Goal: Information Seeking & Learning: Learn about a topic

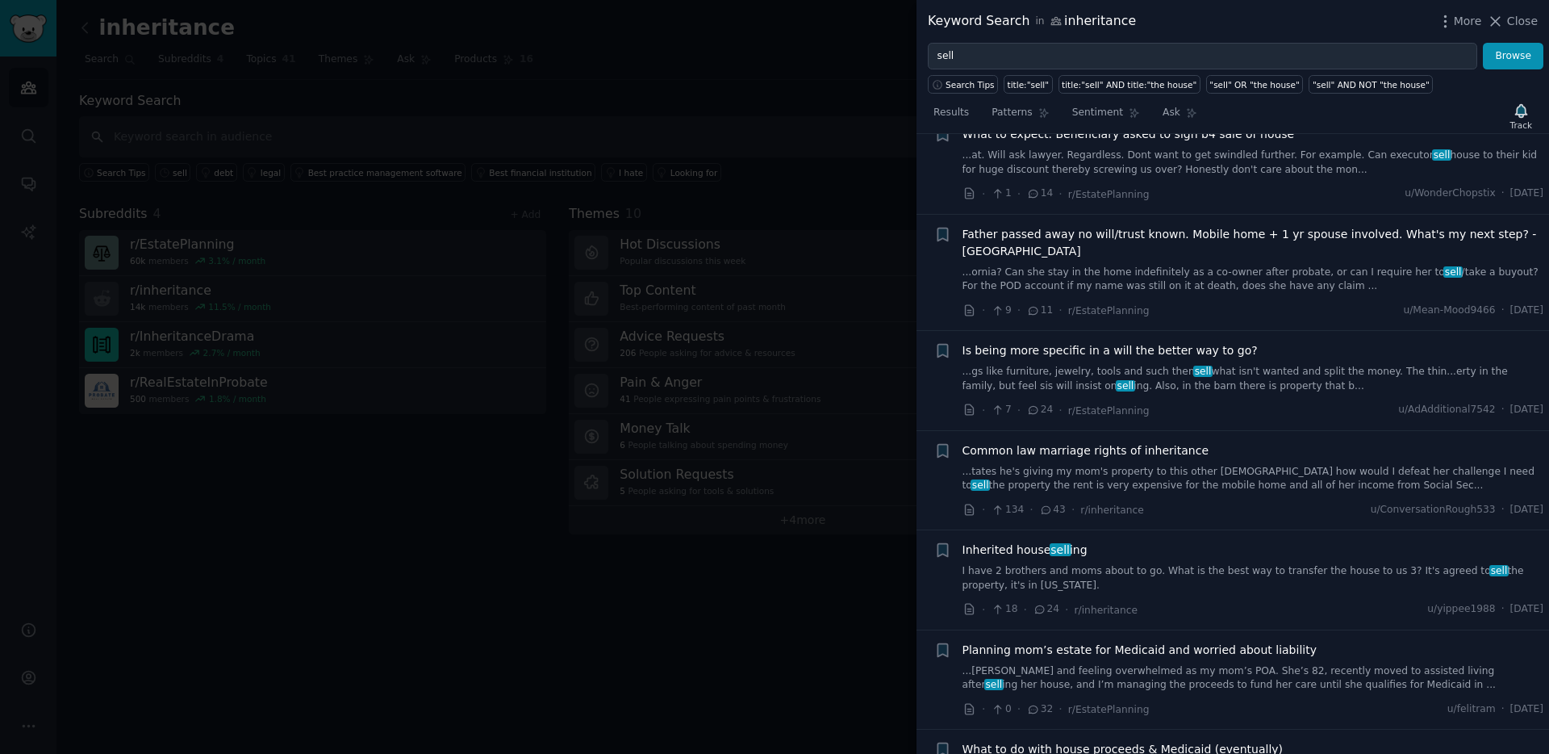
scroll to position [783, 0]
click at [1256, 566] on link "I have 2 brothers and moms about to go. What is the best way to transfer the ho…" at bounding box center [1254, 580] width 582 height 28
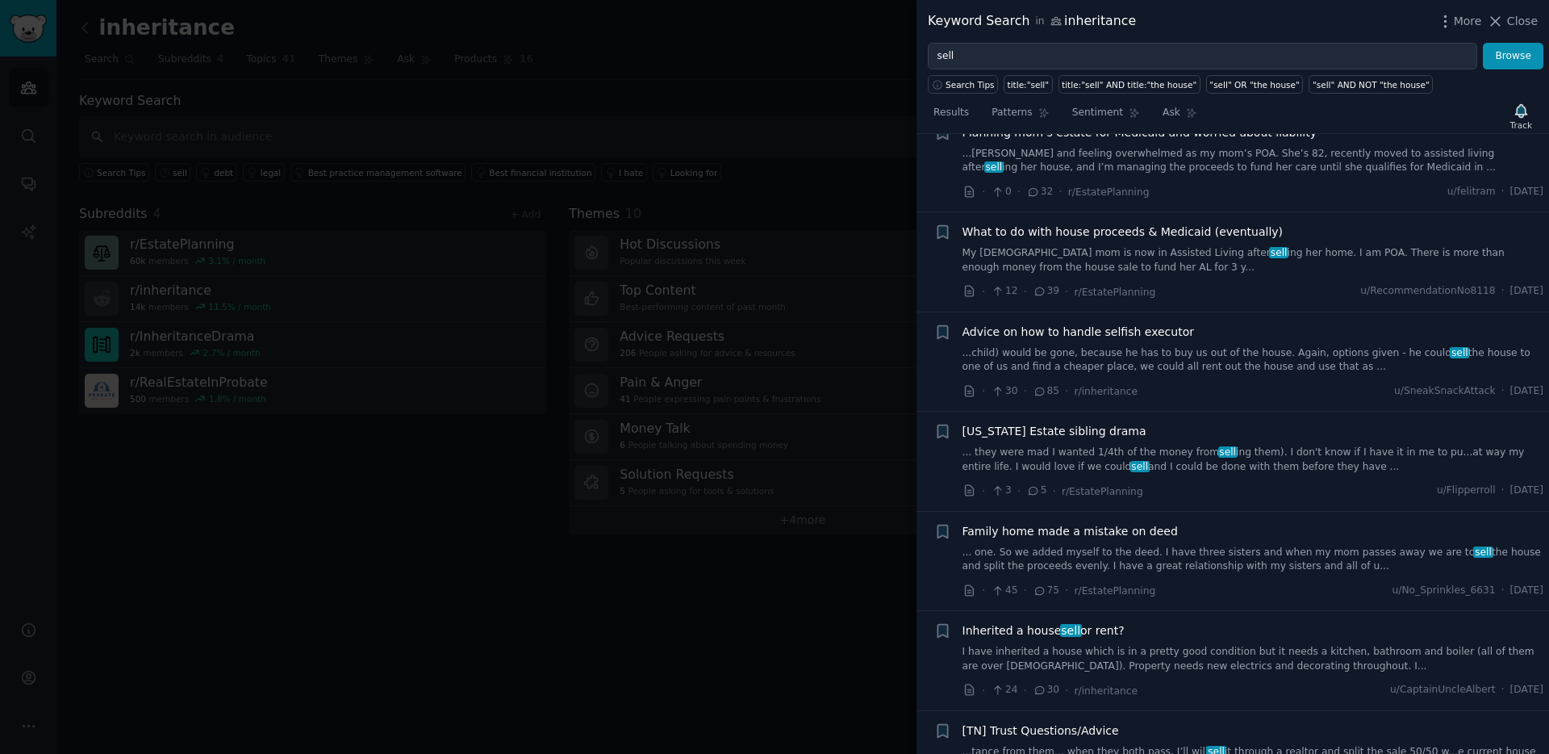
scroll to position [1465, 0]
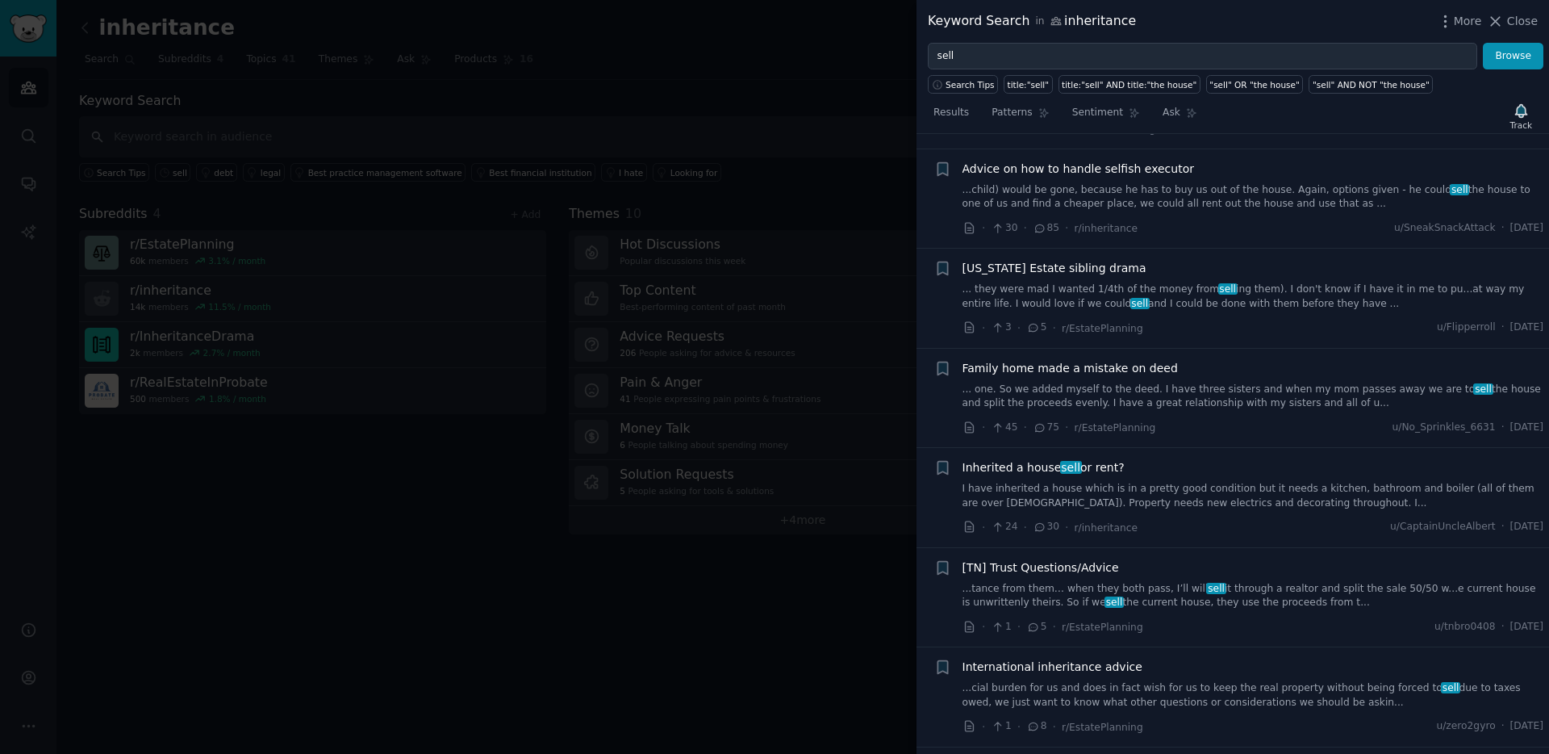
click at [1235, 482] on link "I have inherited a house which is in a pretty good condition but it needs a kit…" at bounding box center [1254, 496] width 582 height 28
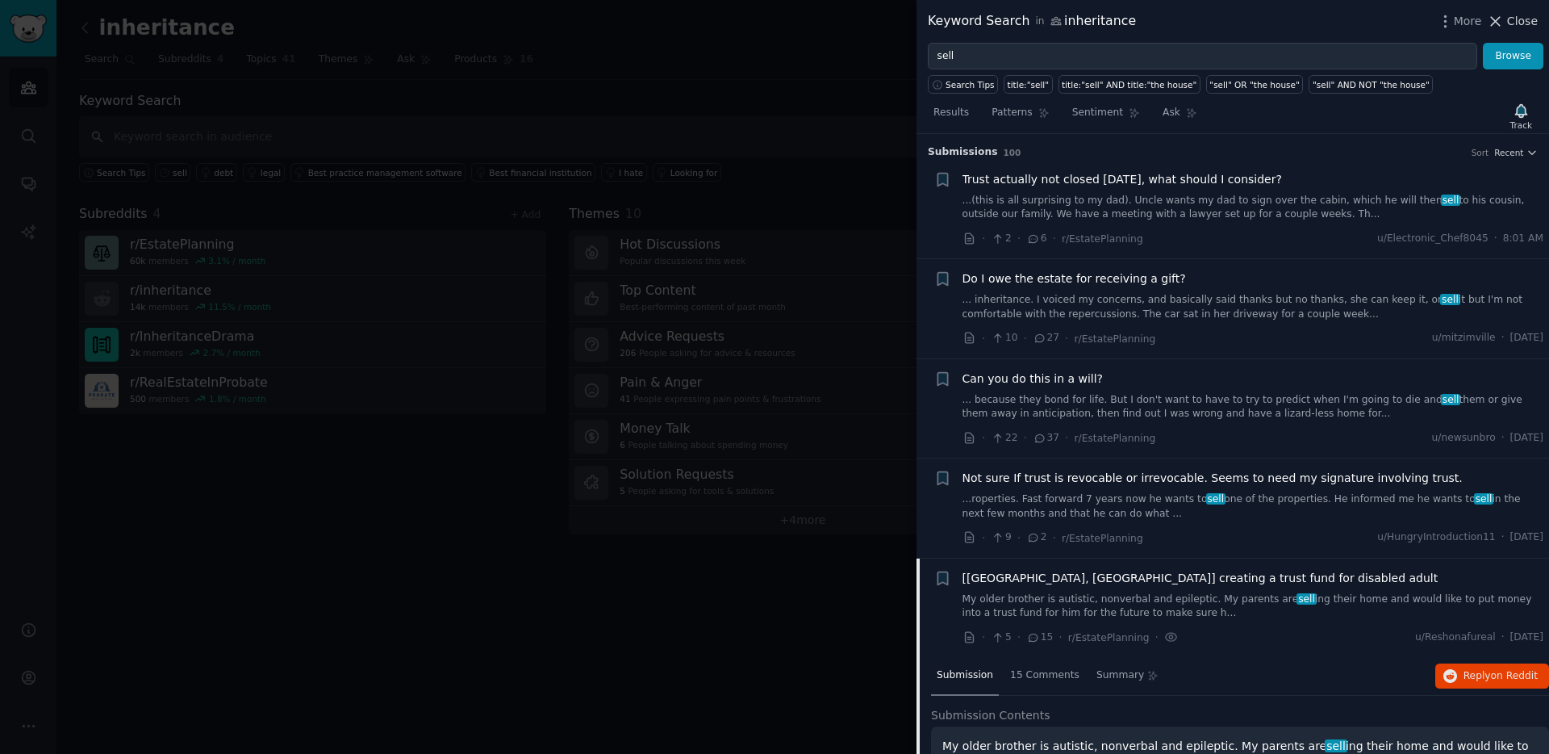
click at [1535, 21] on span "Close" at bounding box center [1522, 21] width 31 height 17
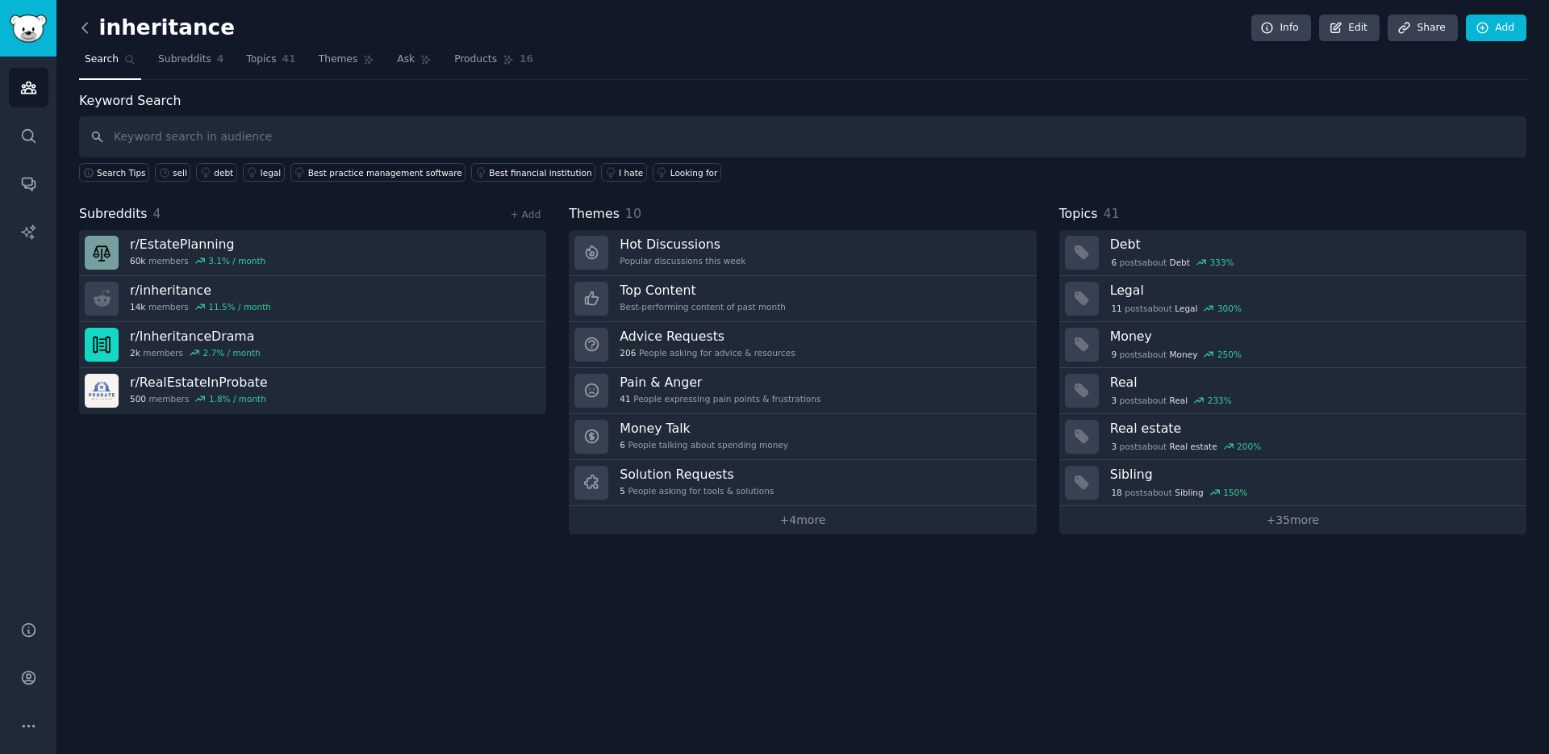
click at [84, 28] on icon at bounding box center [85, 27] width 17 height 17
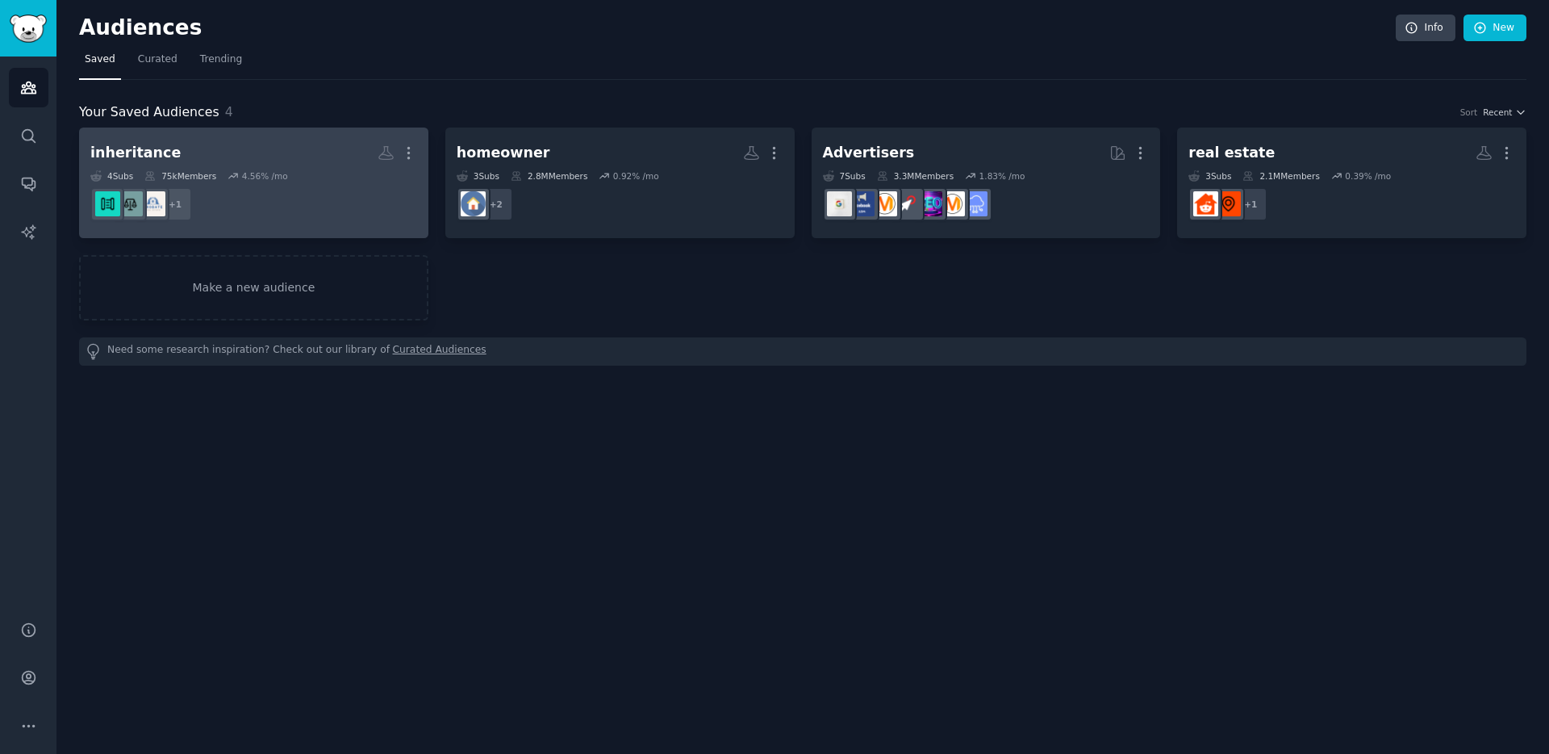
click at [320, 153] on h2 "inheritance More" at bounding box center [253, 153] width 327 height 28
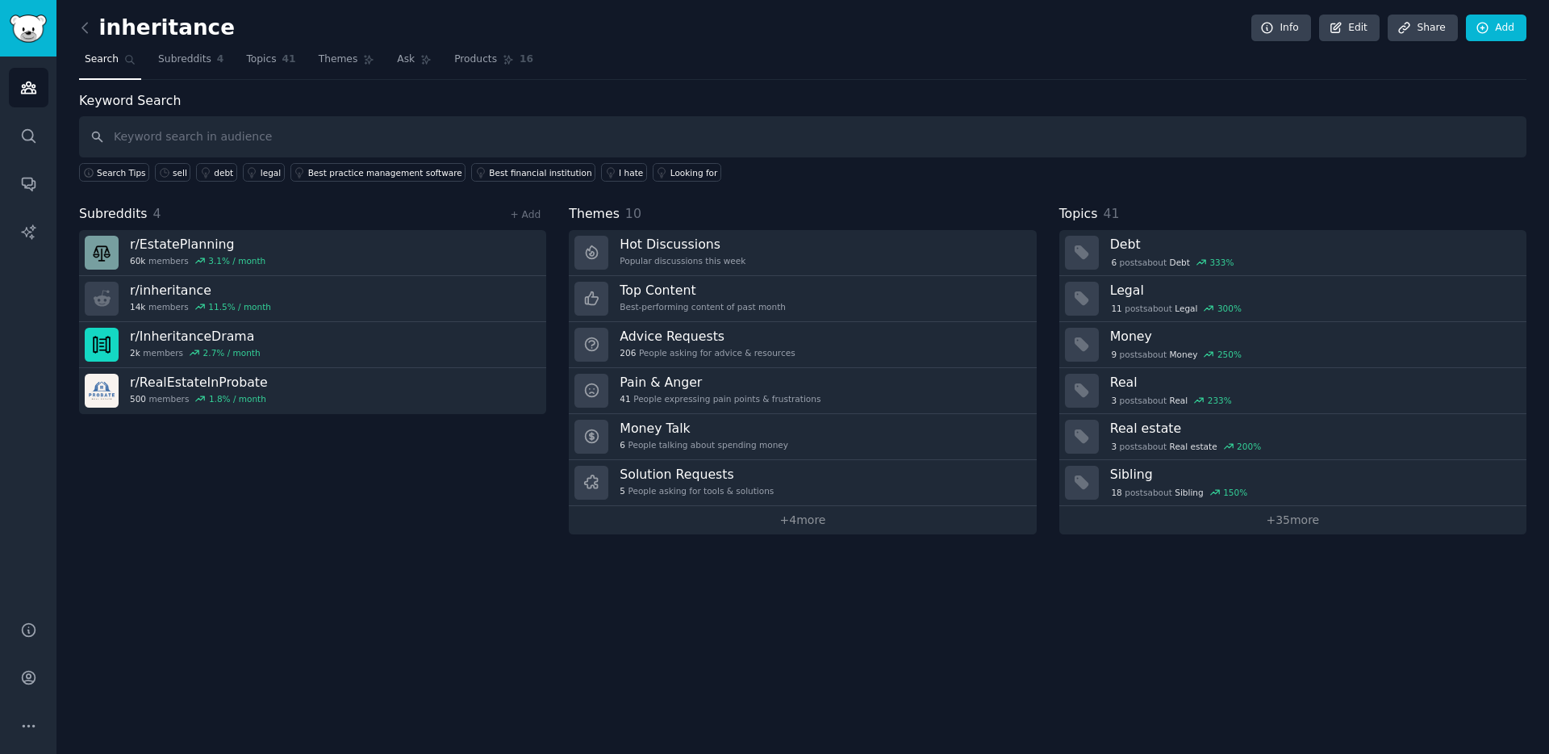
click at [280, 140] on input "text" at bounding box center [803, 136] width 1448 height 41
type input "sell"
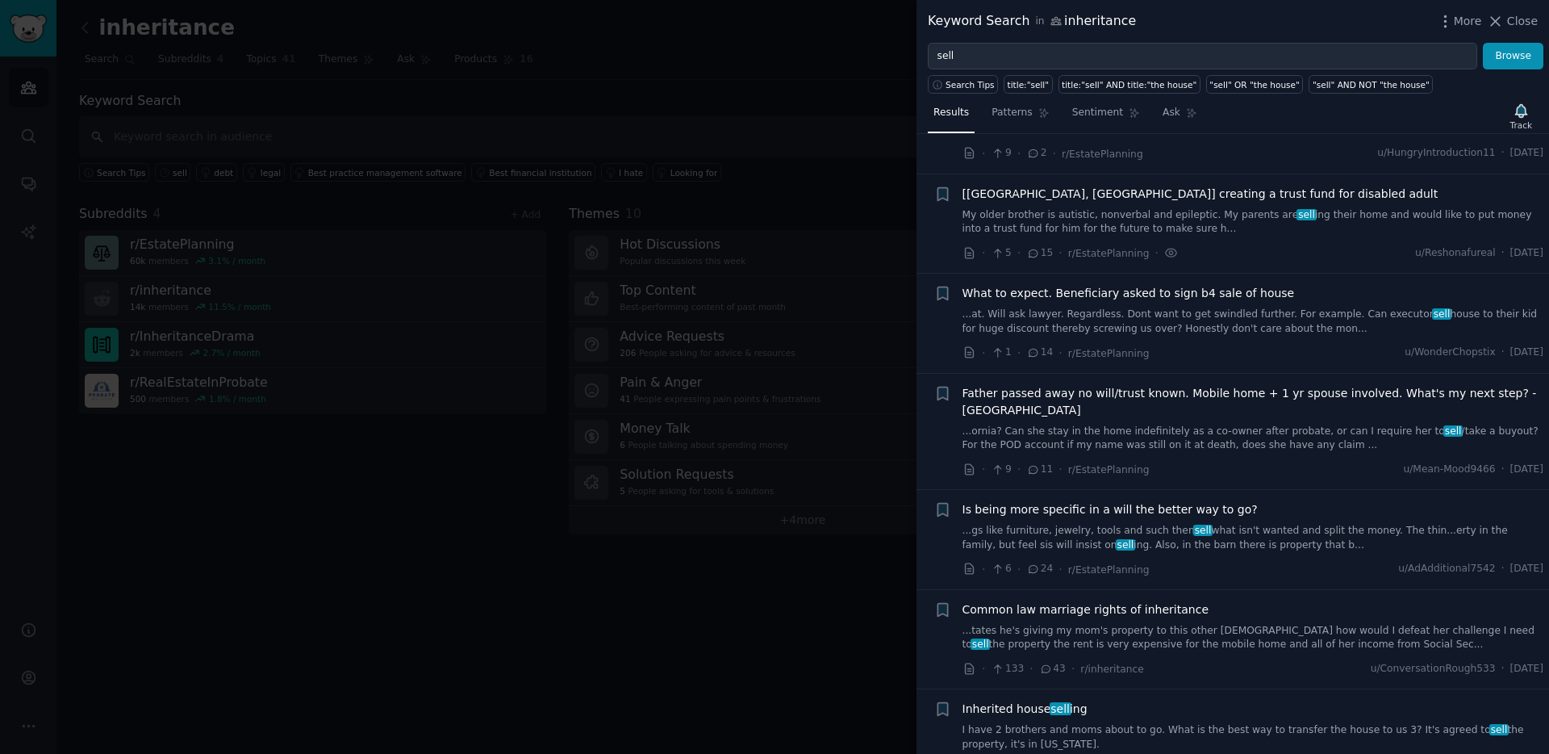
scroll to position [497, 0]
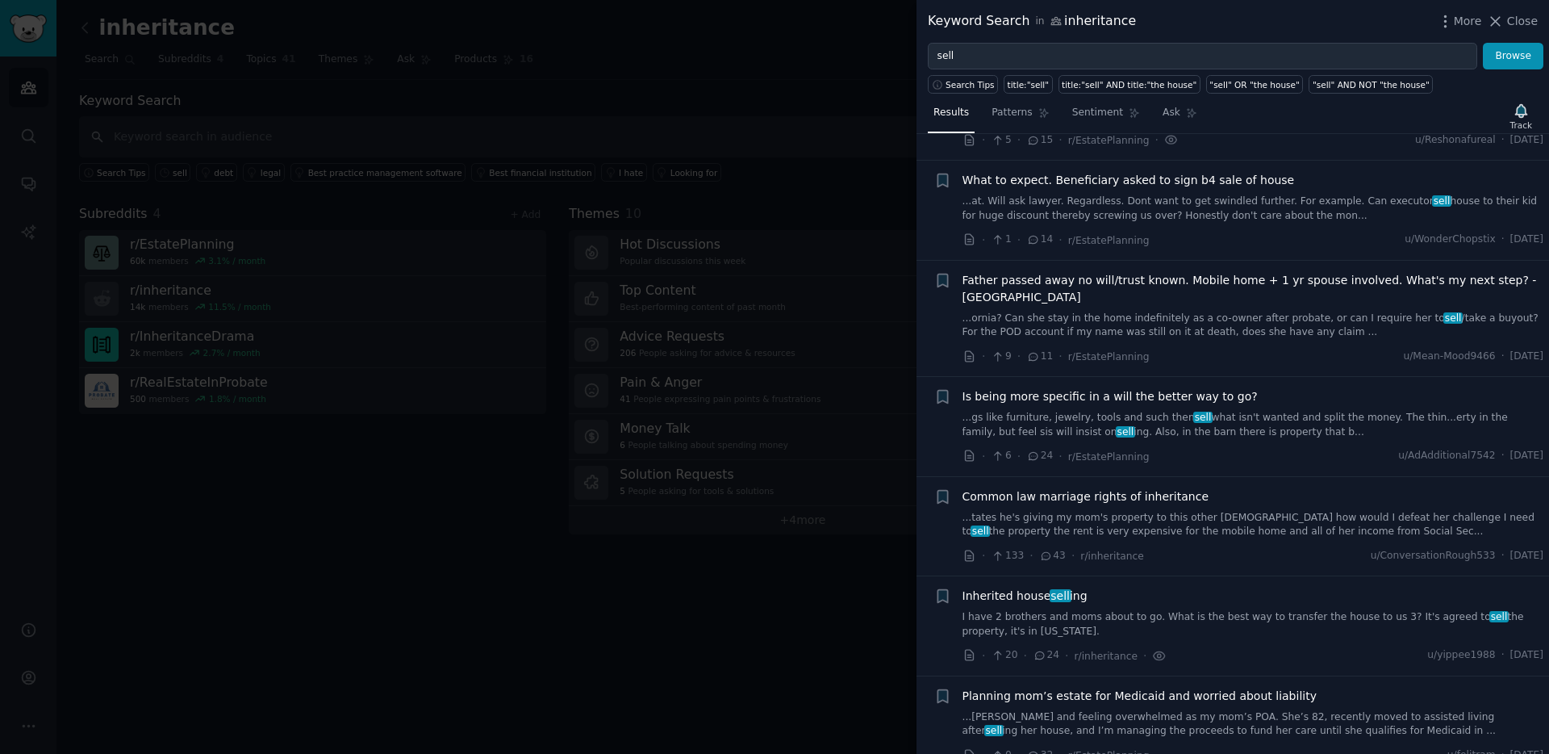
click at [1006, 587] on span "Inherited house sell ing" at bounding box center [1025, 595] width 125 height 17
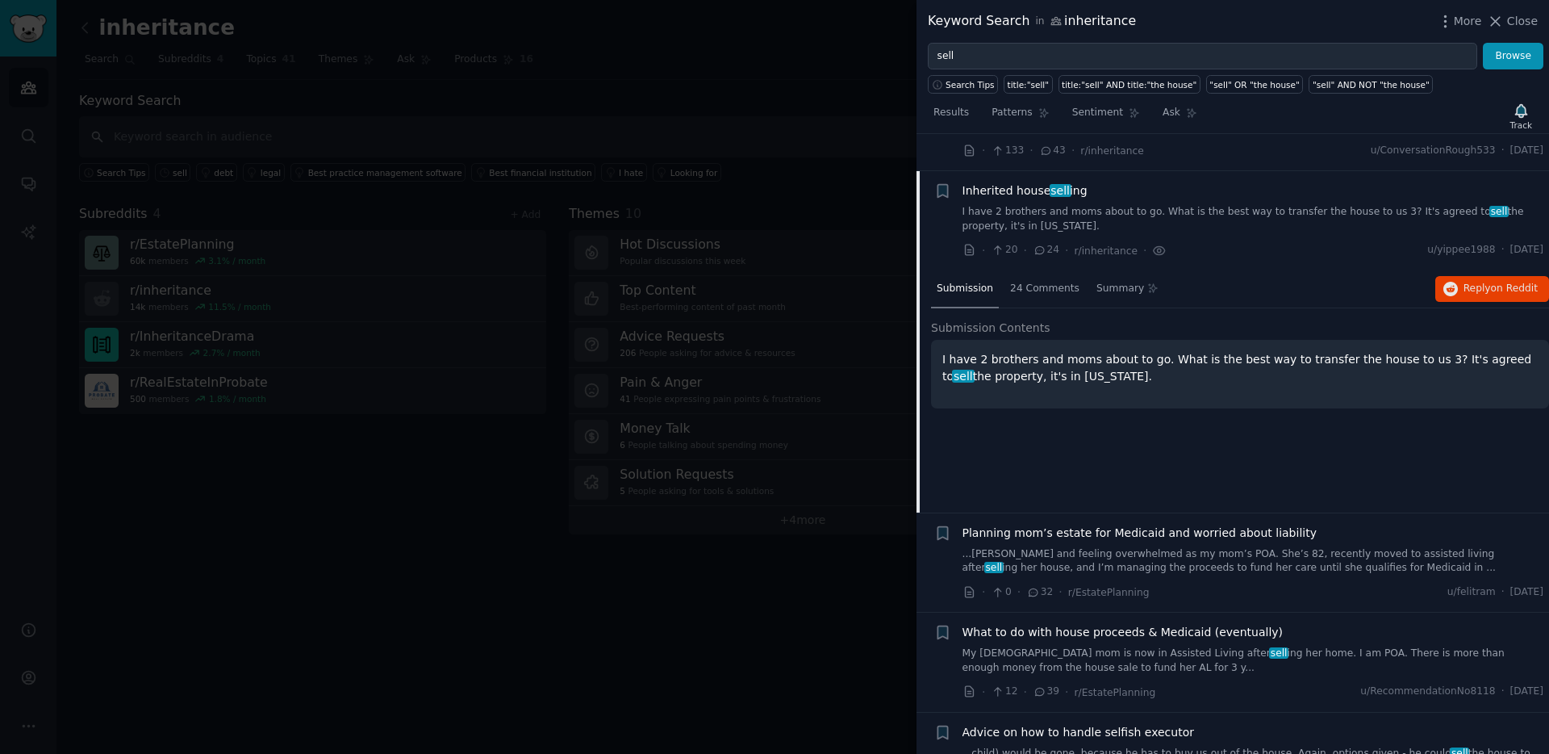
scroll to position [897, 0]
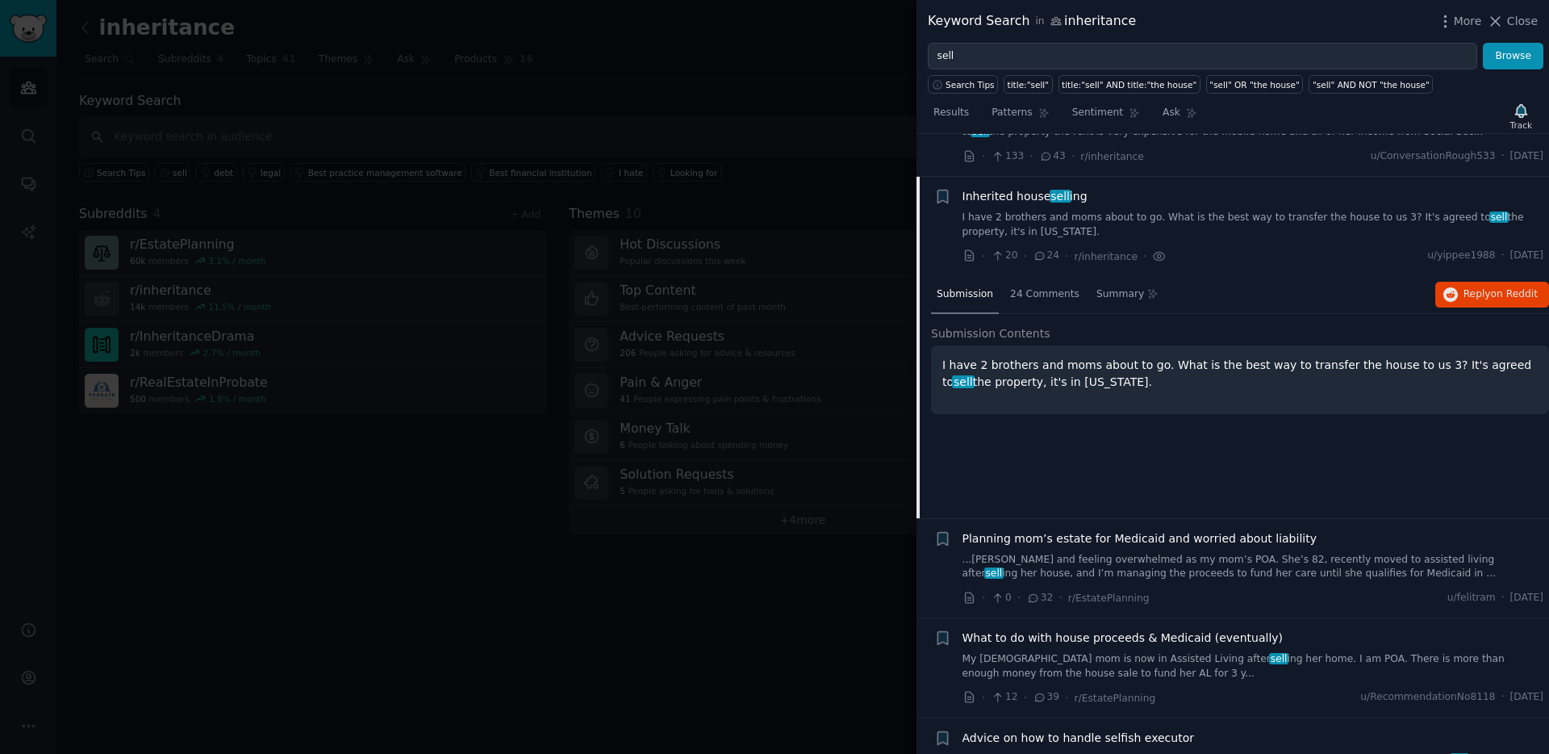
click at [1452, 357] on p "I have 2 brothers and moms about to go. What is the best way to transfer the ho…" at bounding box center [1241, 374] width 596 height 34
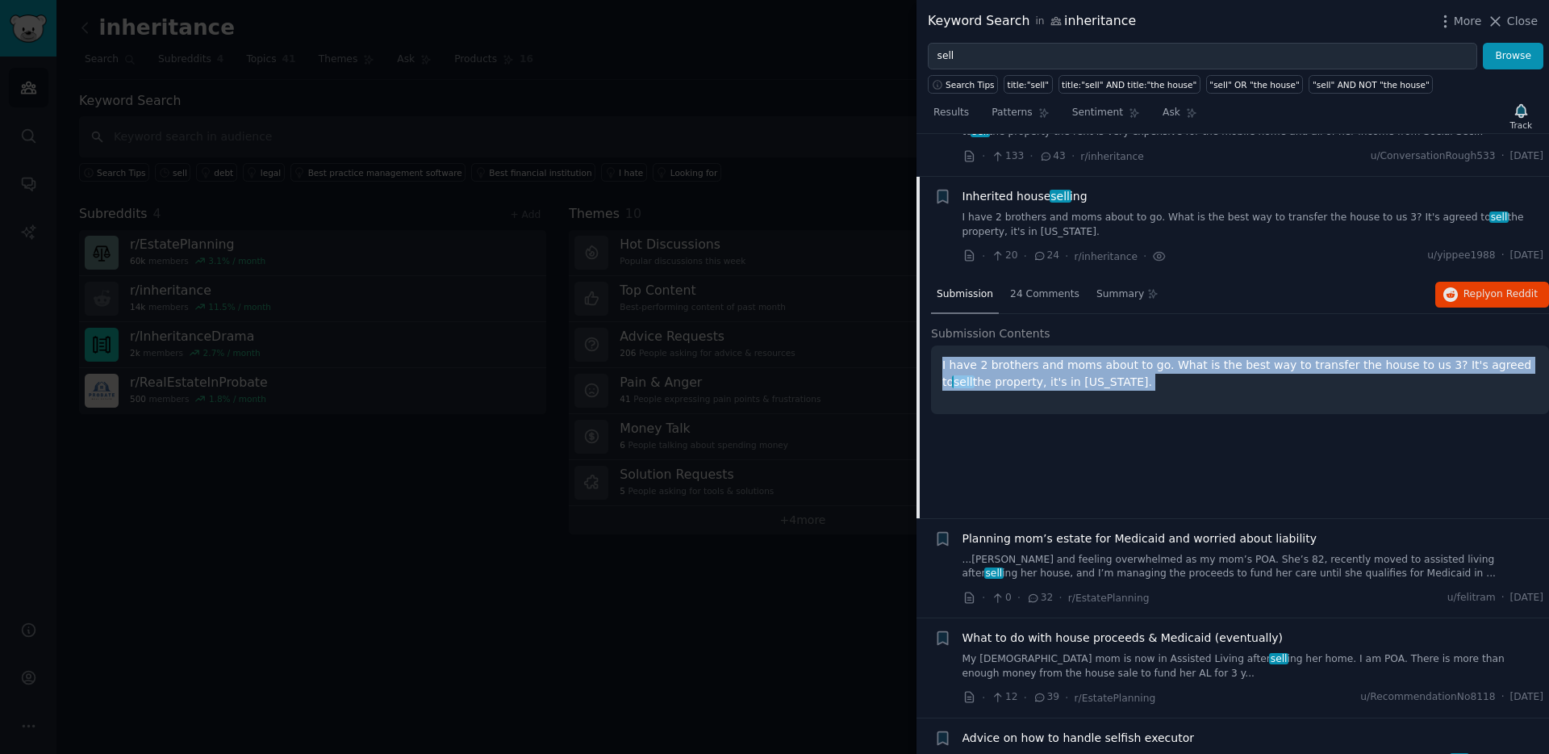
click at [1452, 357] on p "I have 2 brothers and moms about to go. What is the best way to transfer the ho…" at bounding box center [1241, 374] width 596 height 34
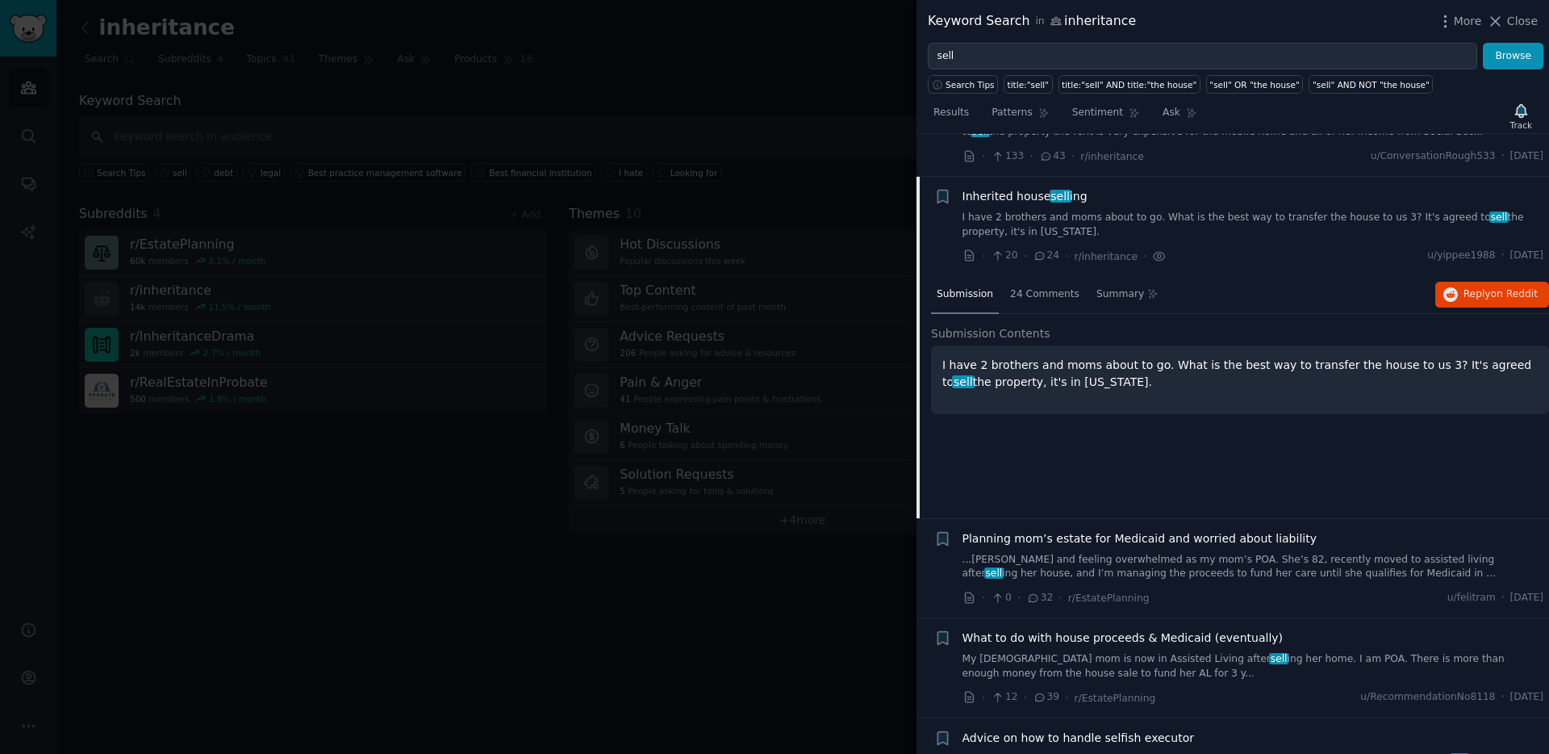
scroll to position [897, 0]
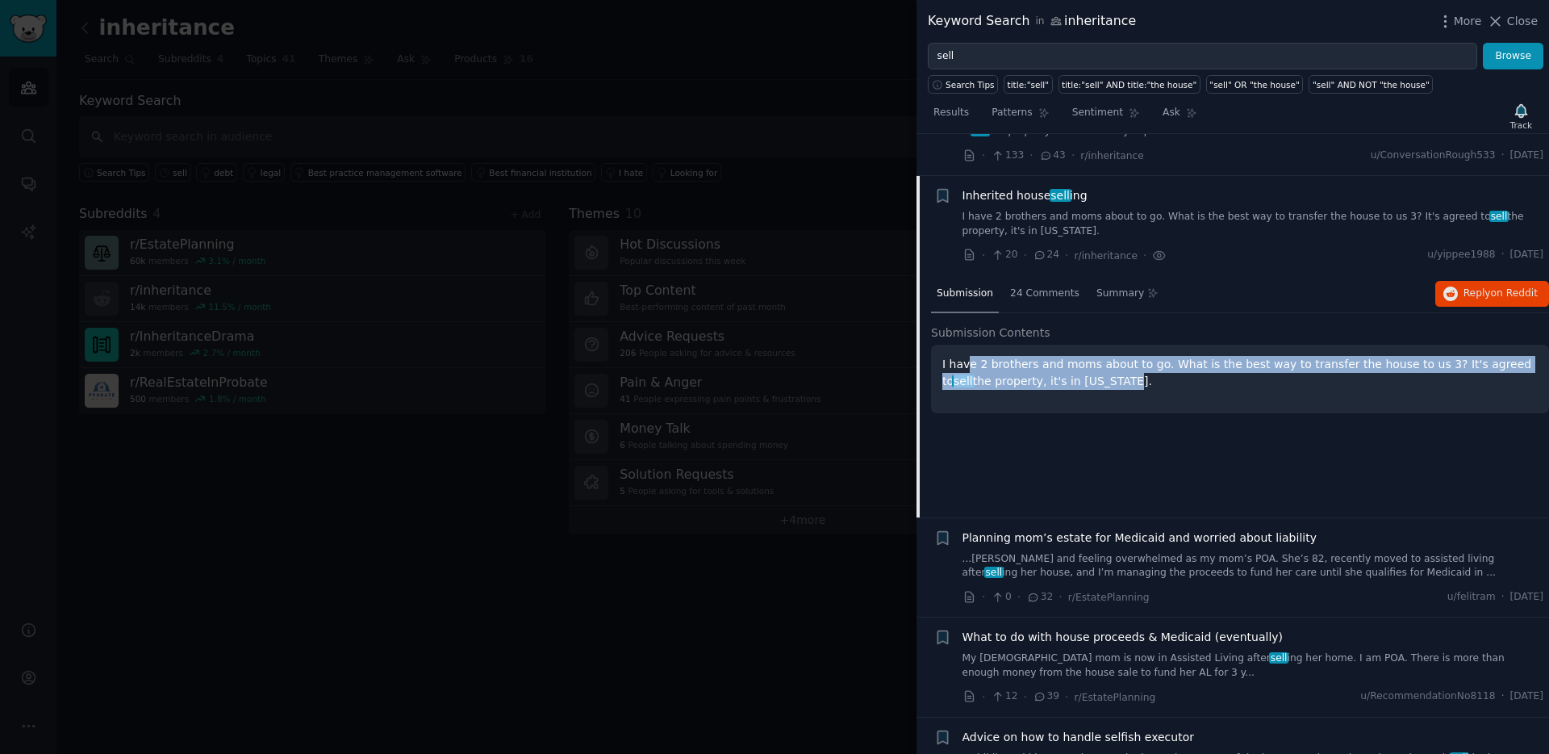
drag, startPoint x: 1088, startPoint y: 370, endPoint x: 1244, endPoint y: 377, distance: 156.7
click at [987, 356] on p "I have 2 brothers and moms about to go. What is the best way to transfer the ho…" at bounding box center [1241, 373] width 596 height 34
click at [1246, 371] on p "I have 2 brothers and moms about to go. What is the best way to transfer the ho…" at bounding box center [1241, 373] width 596 height 34
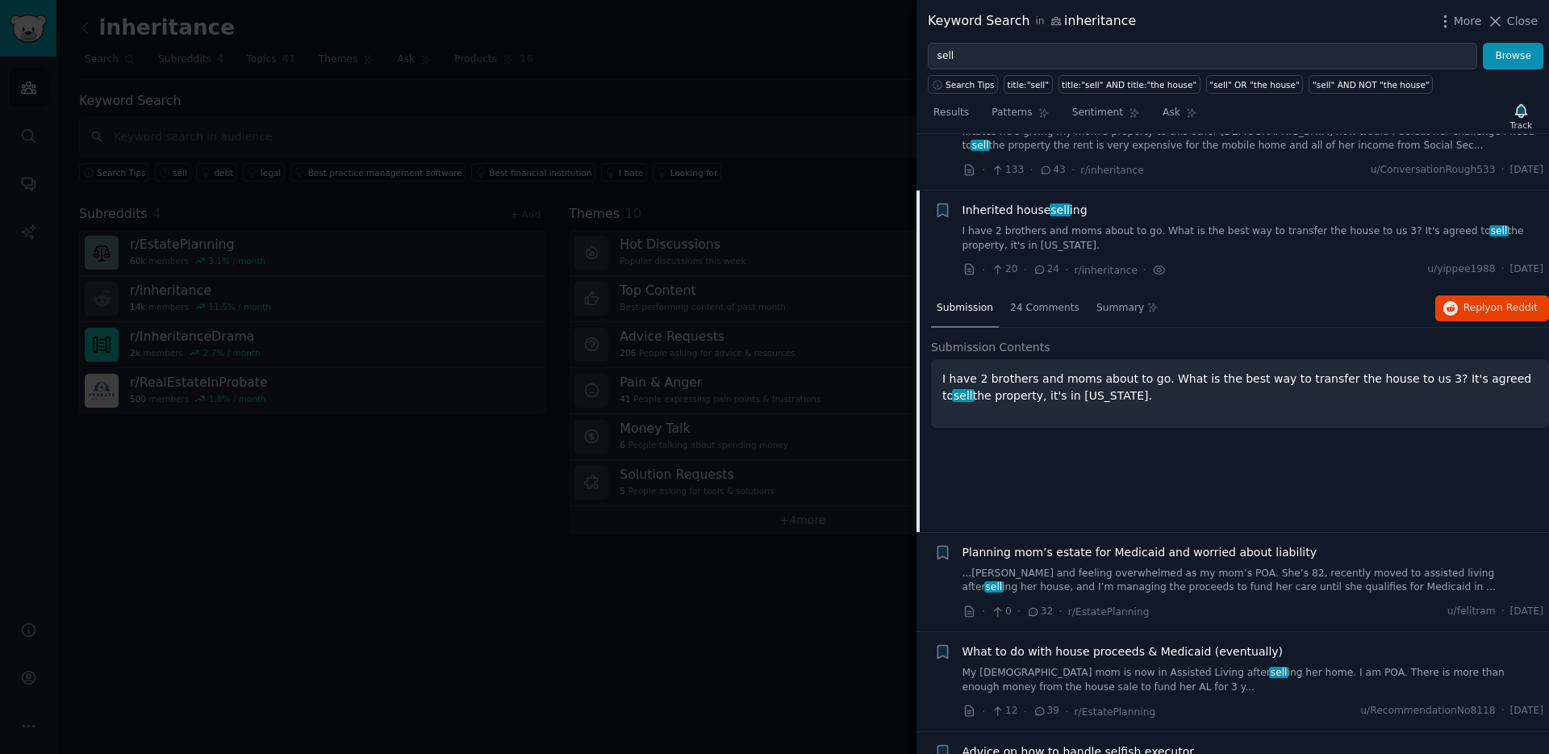
scroll to position [881, 0]
click at [1041, 380] on p "I have 2 brothers and moms about to go. What is the best way to transfer the ho…" at bounding box center [1241, 389] width 596 height 34
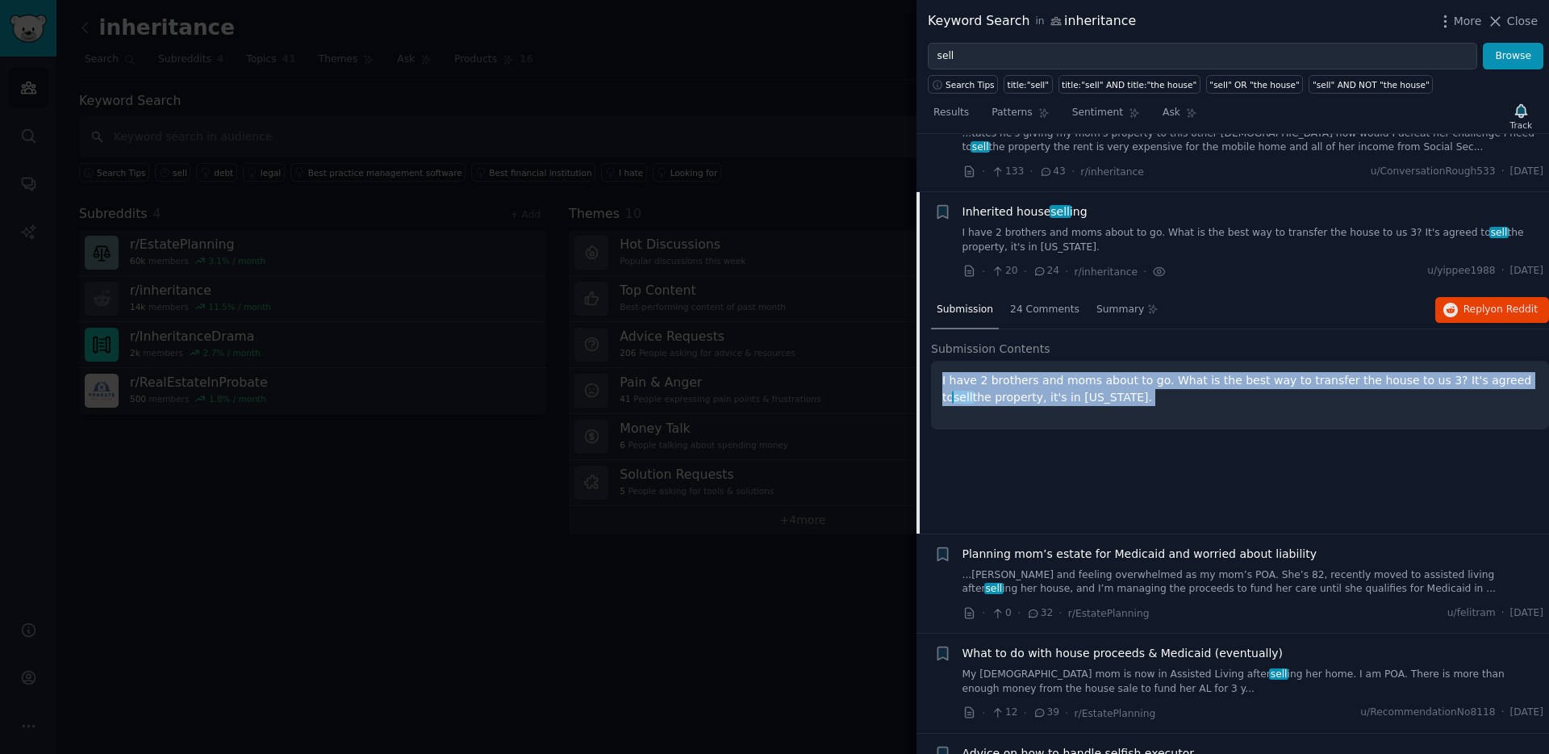
click at [1041, 380] on p "I have 2 brothers and moms about to go. What is the best way to transfer the ho…" at bounding box center [1241, 389] width 596 height 34
click at [1081, 378] on p "I have 2 brothers and moms about to go. What is the best way to transfer the ho…" at bounding box center [1241, 389] width 596 height 34
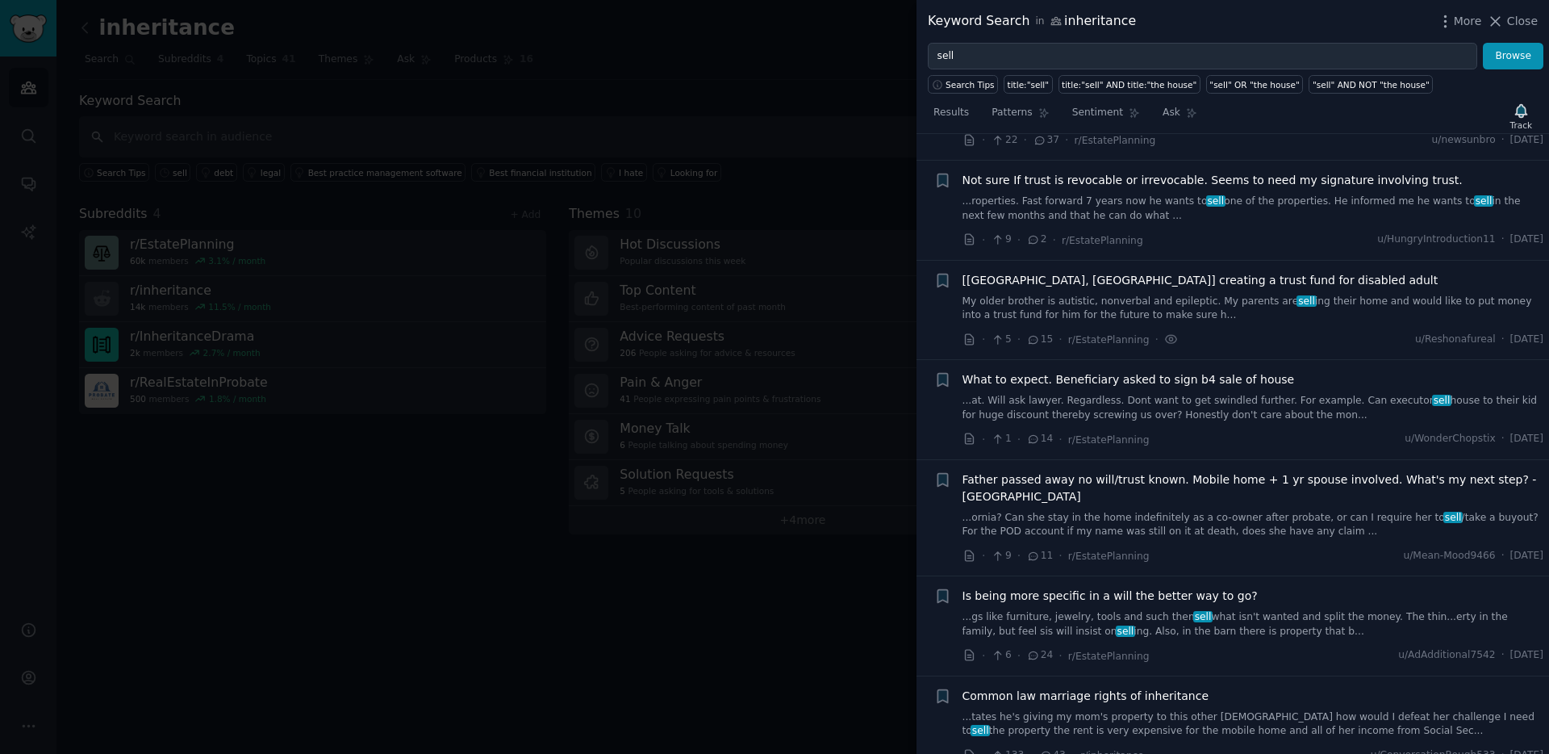
scroll to position [291, 0]
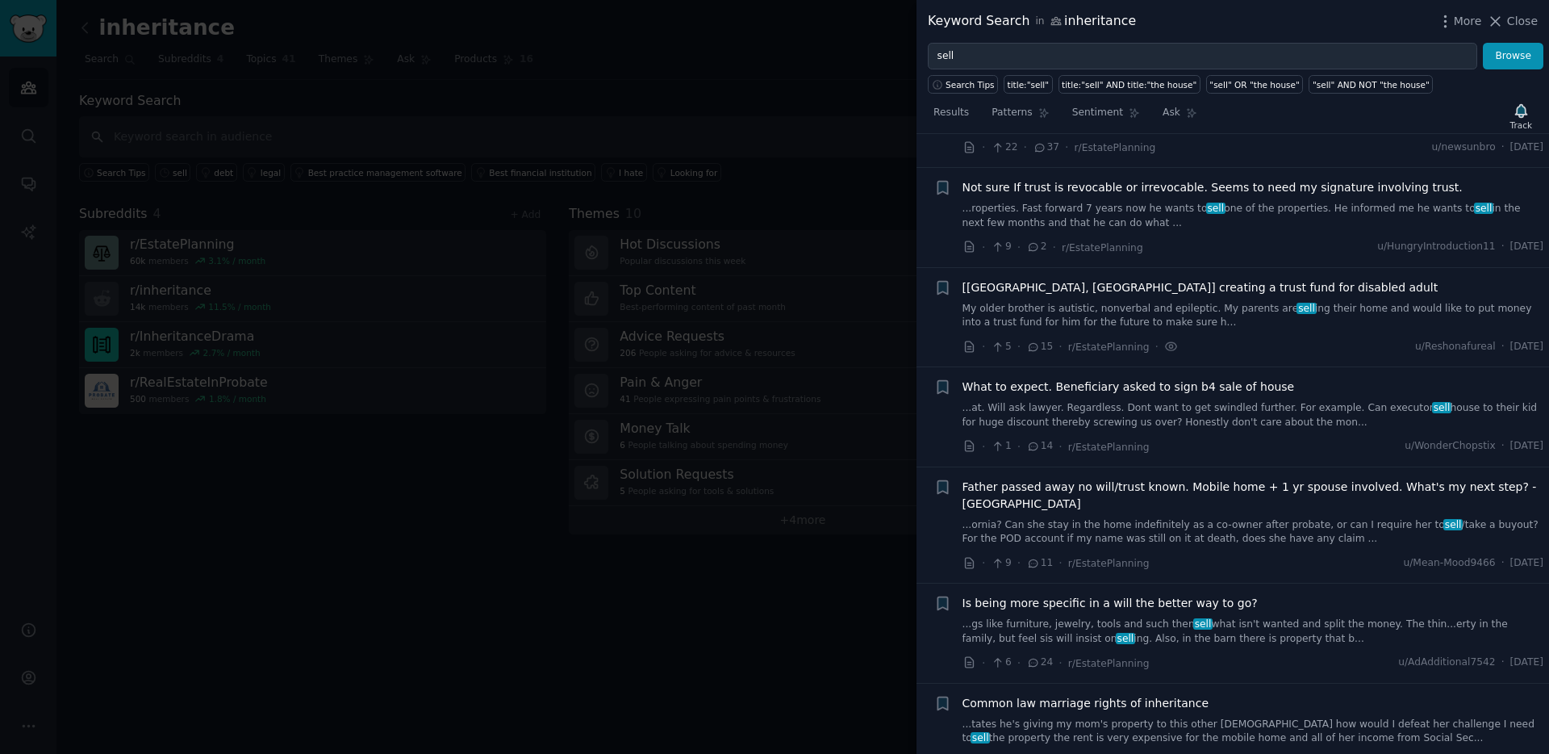
click at [1121, 307] on link "My older brother is autistic, nonverbal and epileptic. My parents are sell ing …" at bounding box center [1254, 316] width 582 height 28
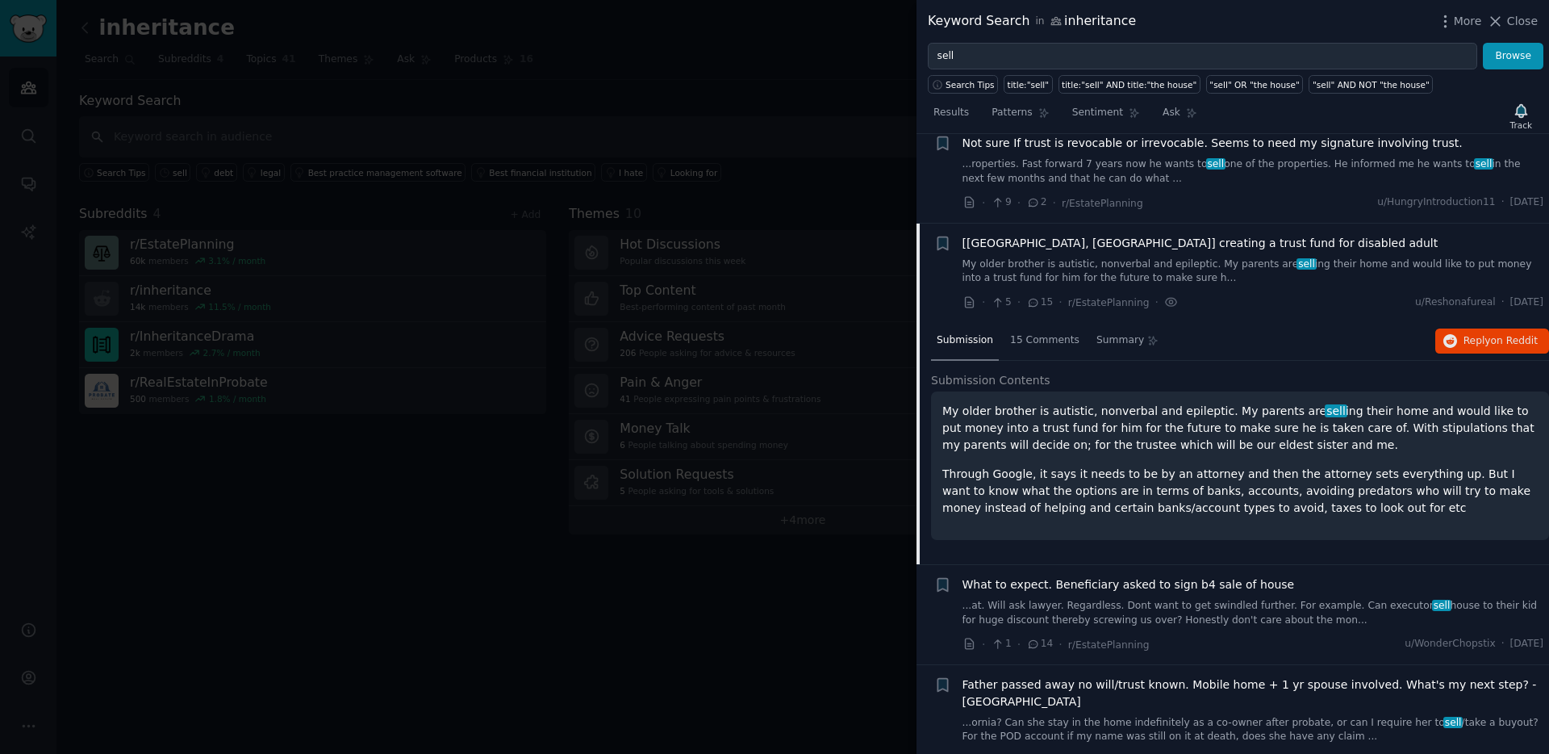
scroll to position [341, 0]
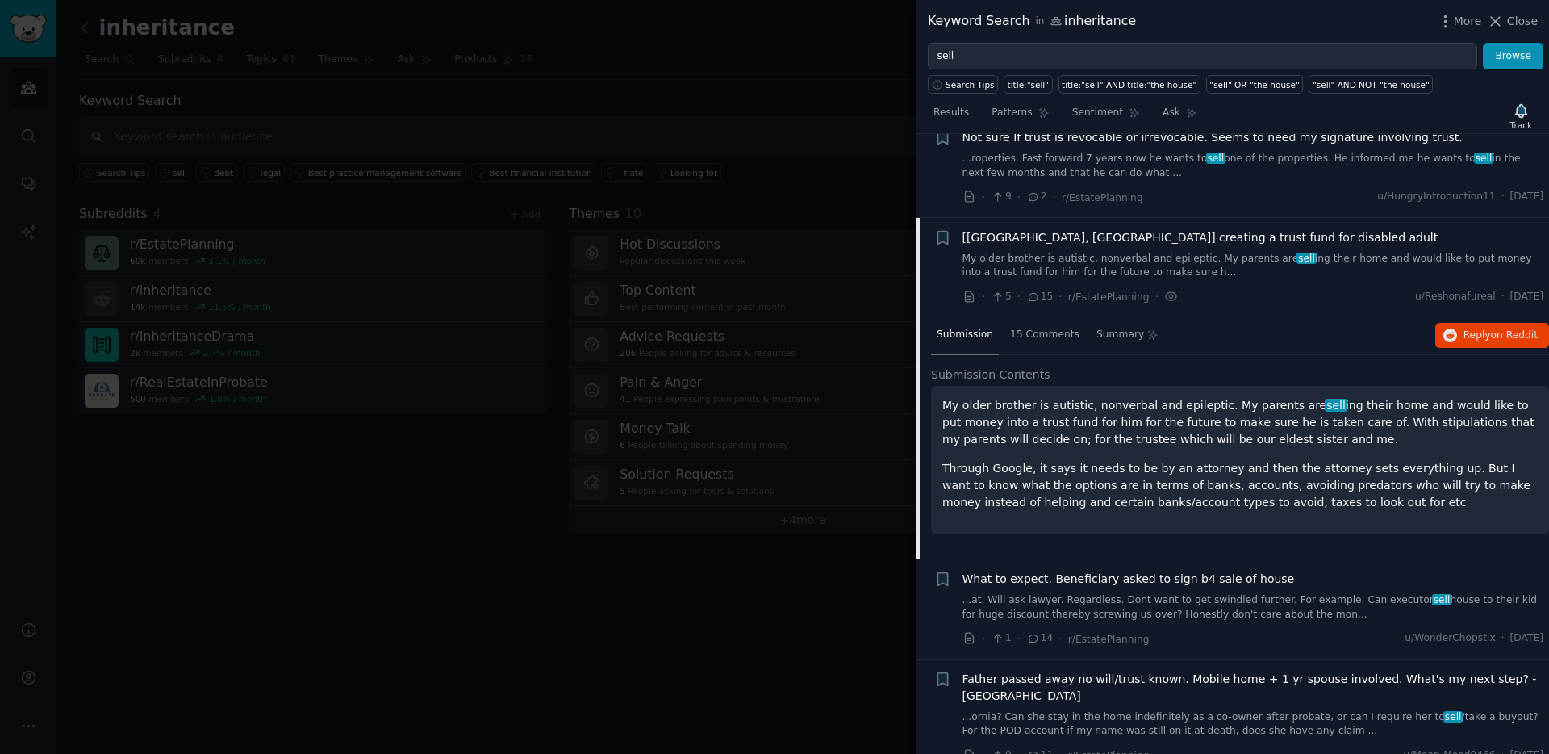
click at [697, 116] on div at bounding box center [774, 377] width 1549 height 754
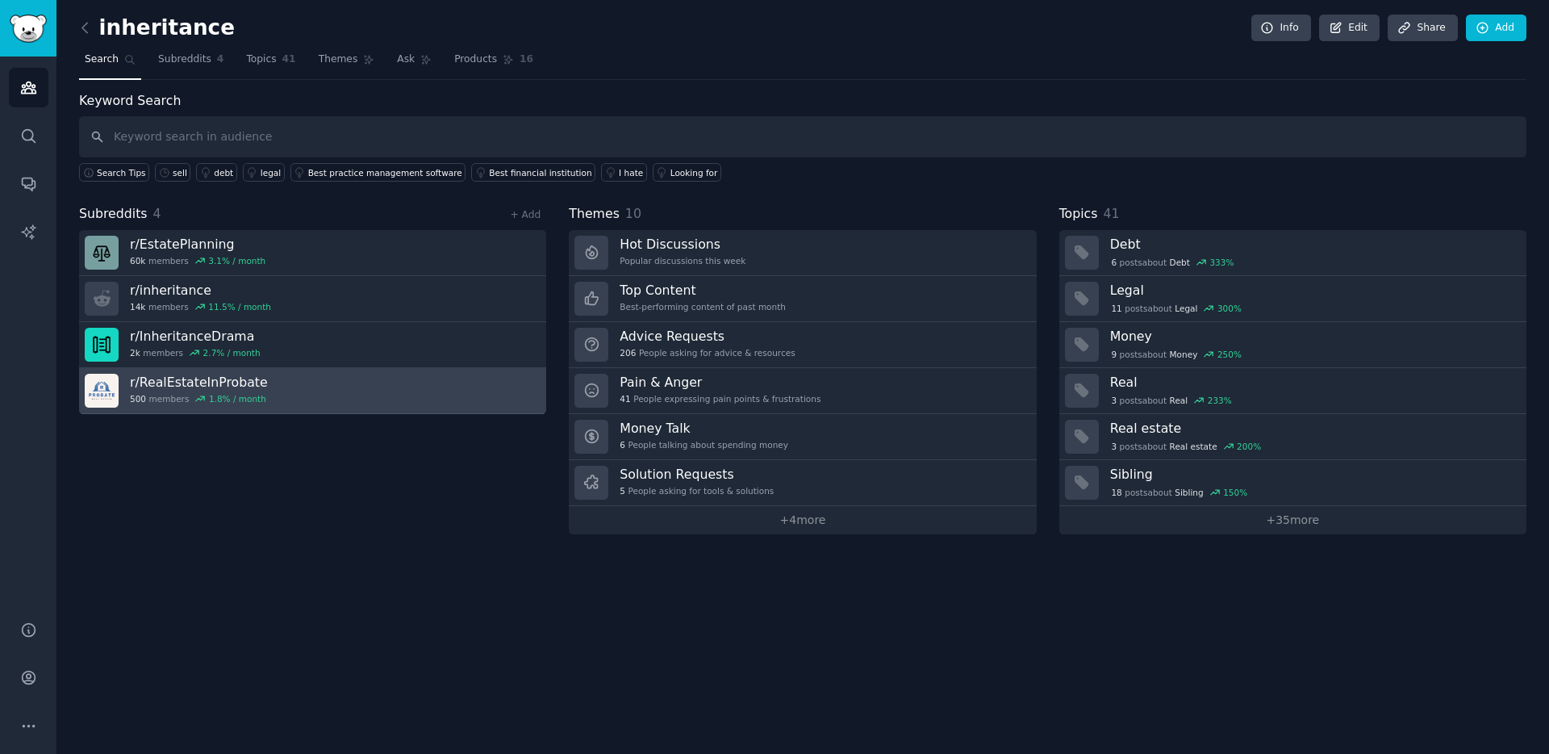
click at [186, 387] on h3 "r/ RealEstateInProbate" at bounding box center [199, 382] width 138 height 17
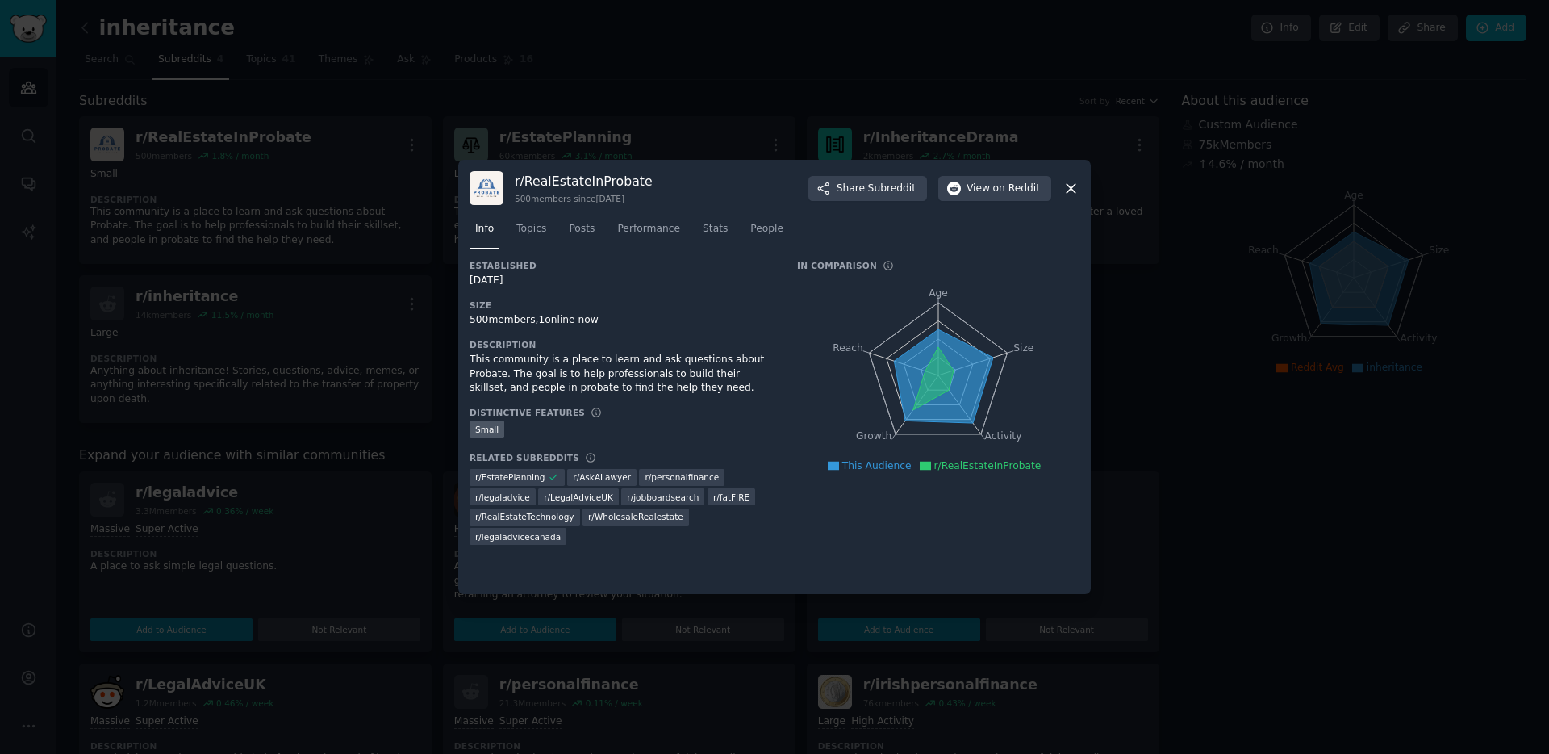
click at [428, 302] on div at bounding box center [774, 377] width 1549 height 754
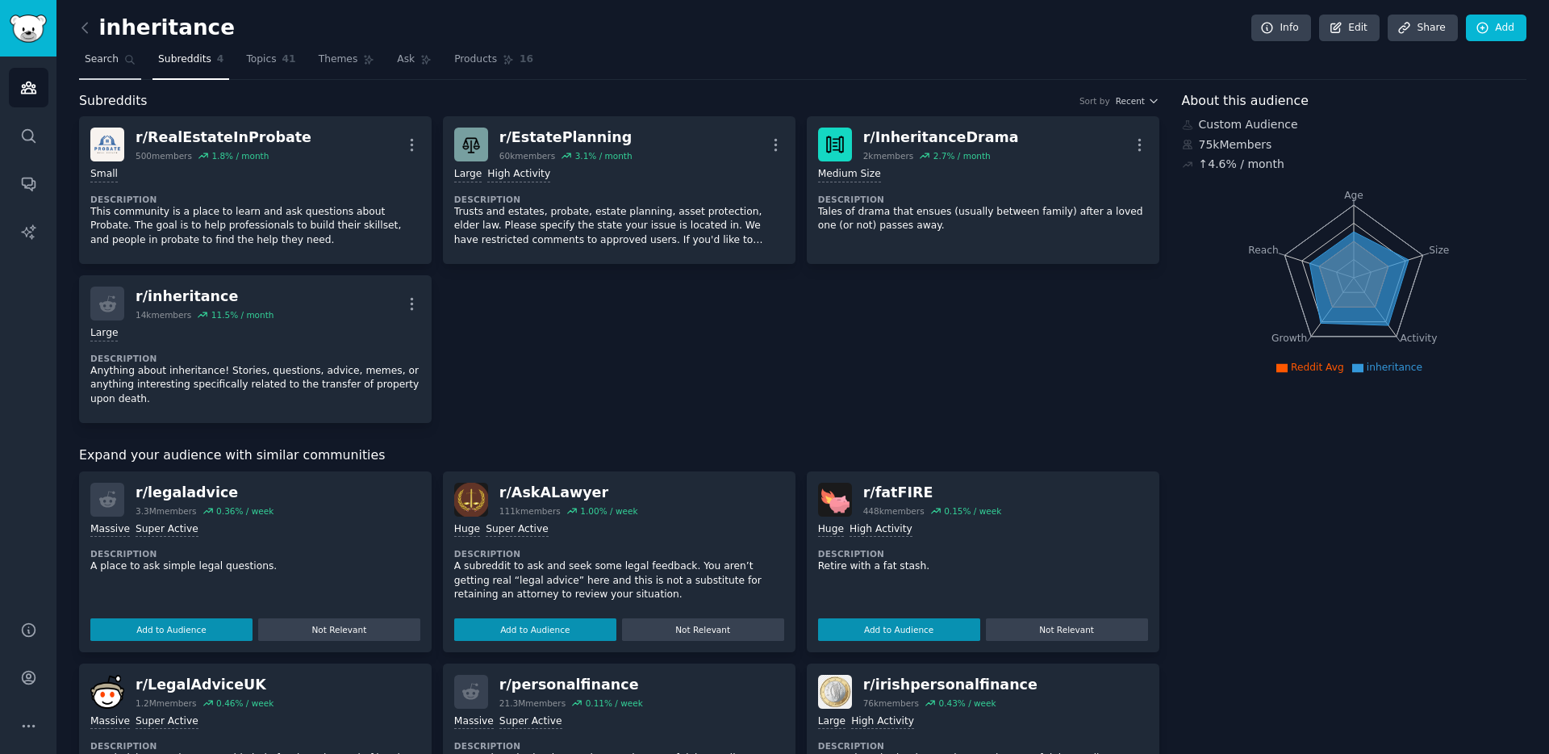
click at [92, 53] on span "Search" at bounding box center [102, 59] width 34 height 15
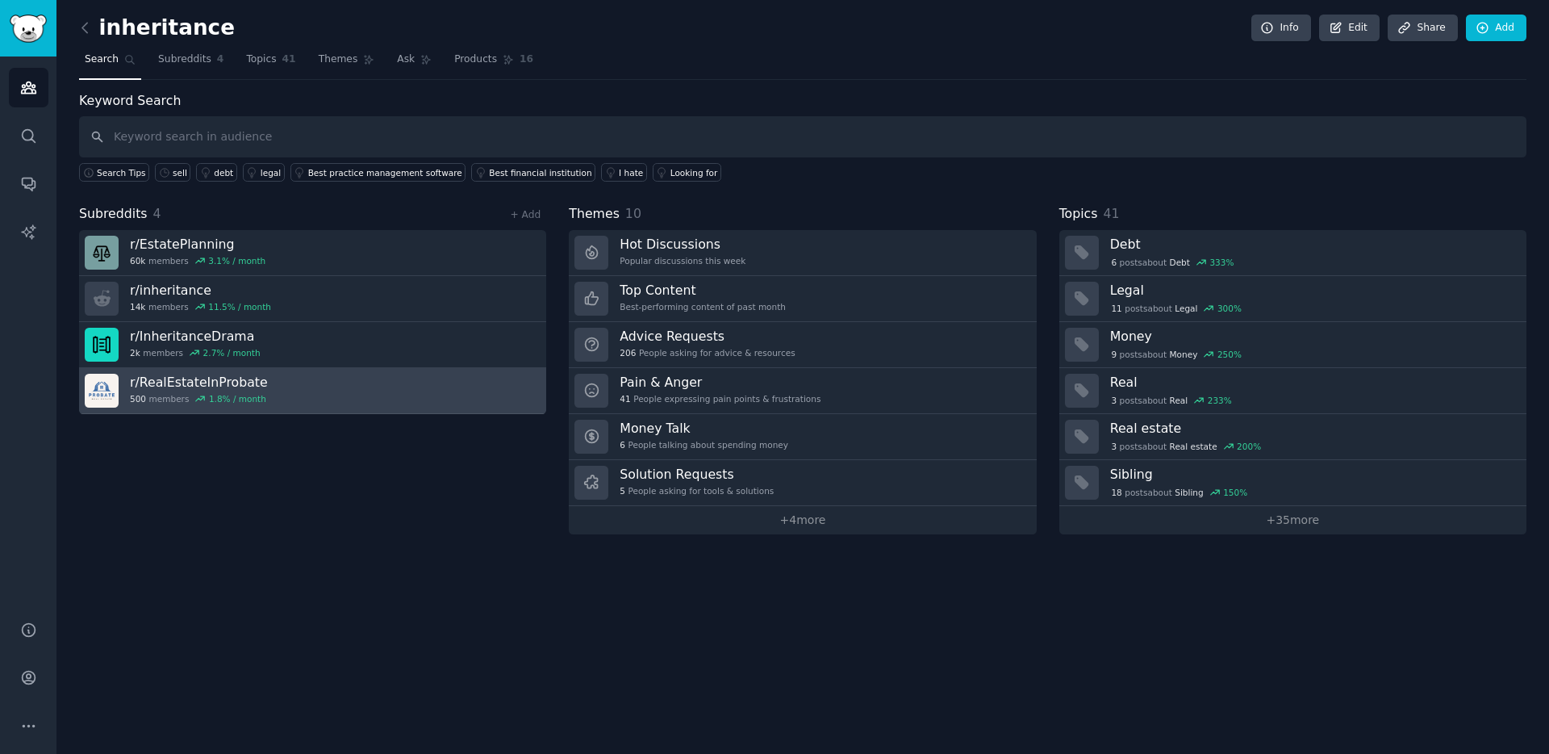
click at [182, 382] on h3 "r/ RealEstateInProbate" at bounding box center [199, 382] width 138 height 17
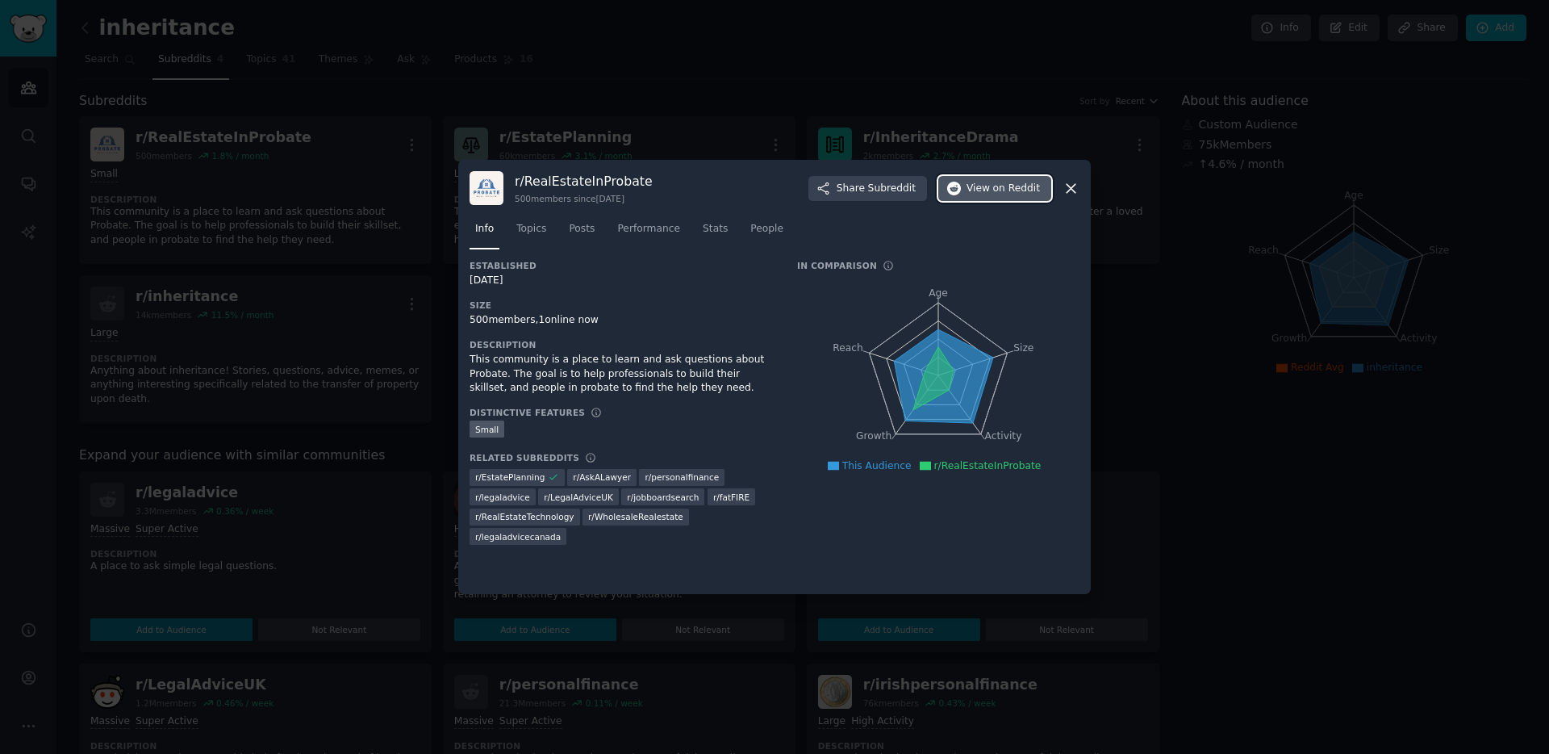
click at [968, 194] on span "View on Reddit" at bounding box center [1003, 189] width 73 height 15
click at [375, 245] on div at bounding box center [774, 377] width 1549 height 754
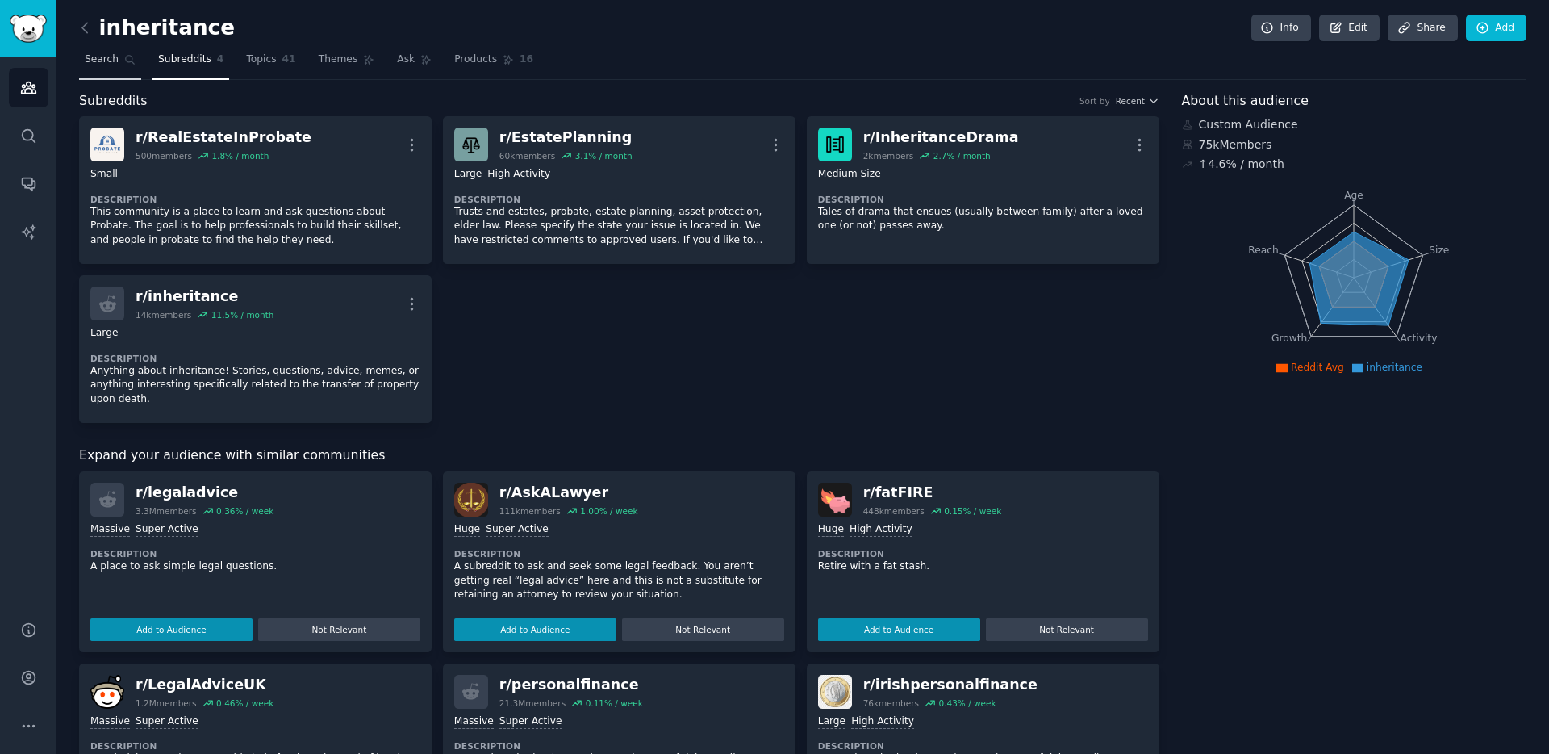
click at [100, 53] on span "Search" at bounding box center [102, 59] width 34 height 15
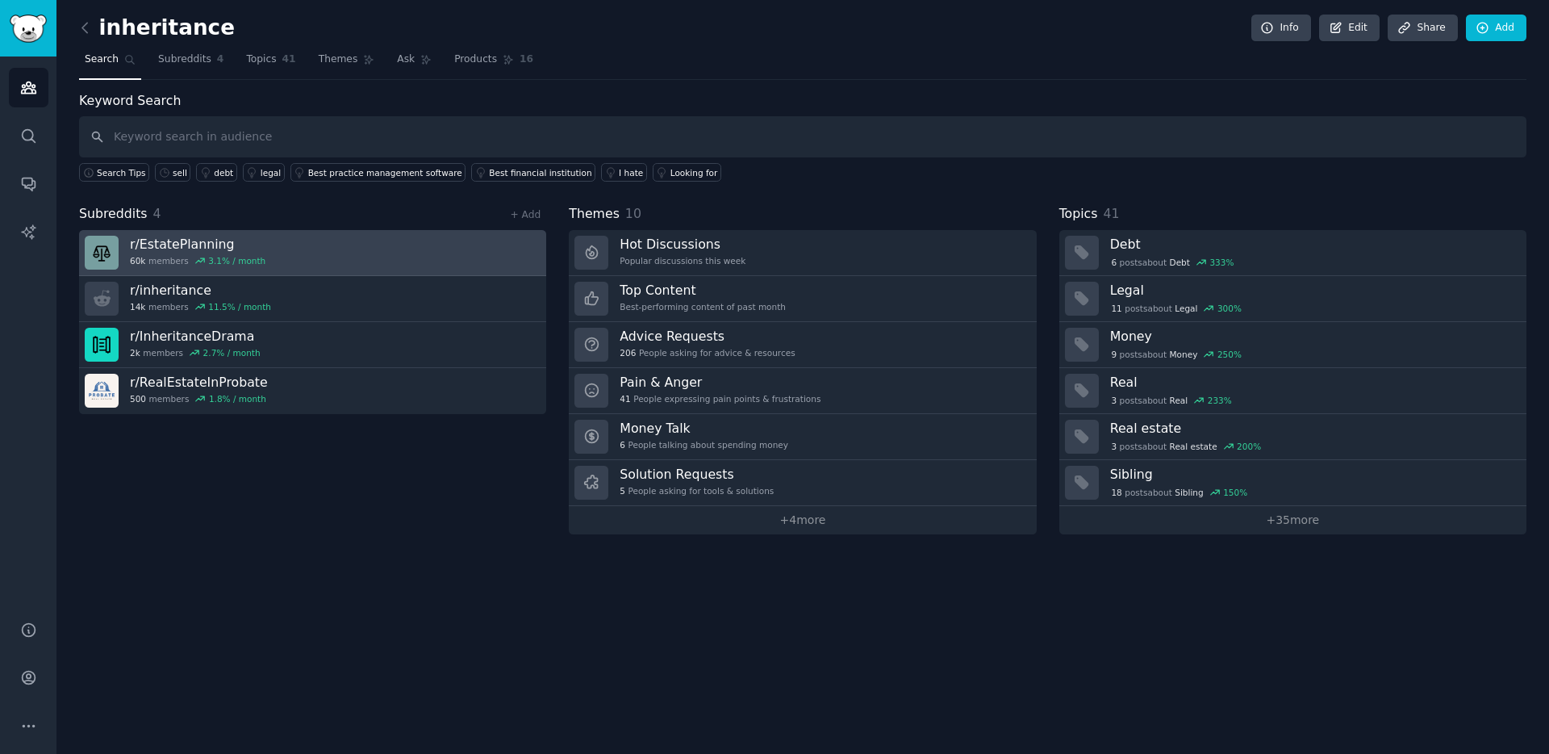
click at [328, 243] on link "r/ EstatePlanning 60k members 3.1 % / month" at bounding box center [312, 253] width 467 height 46
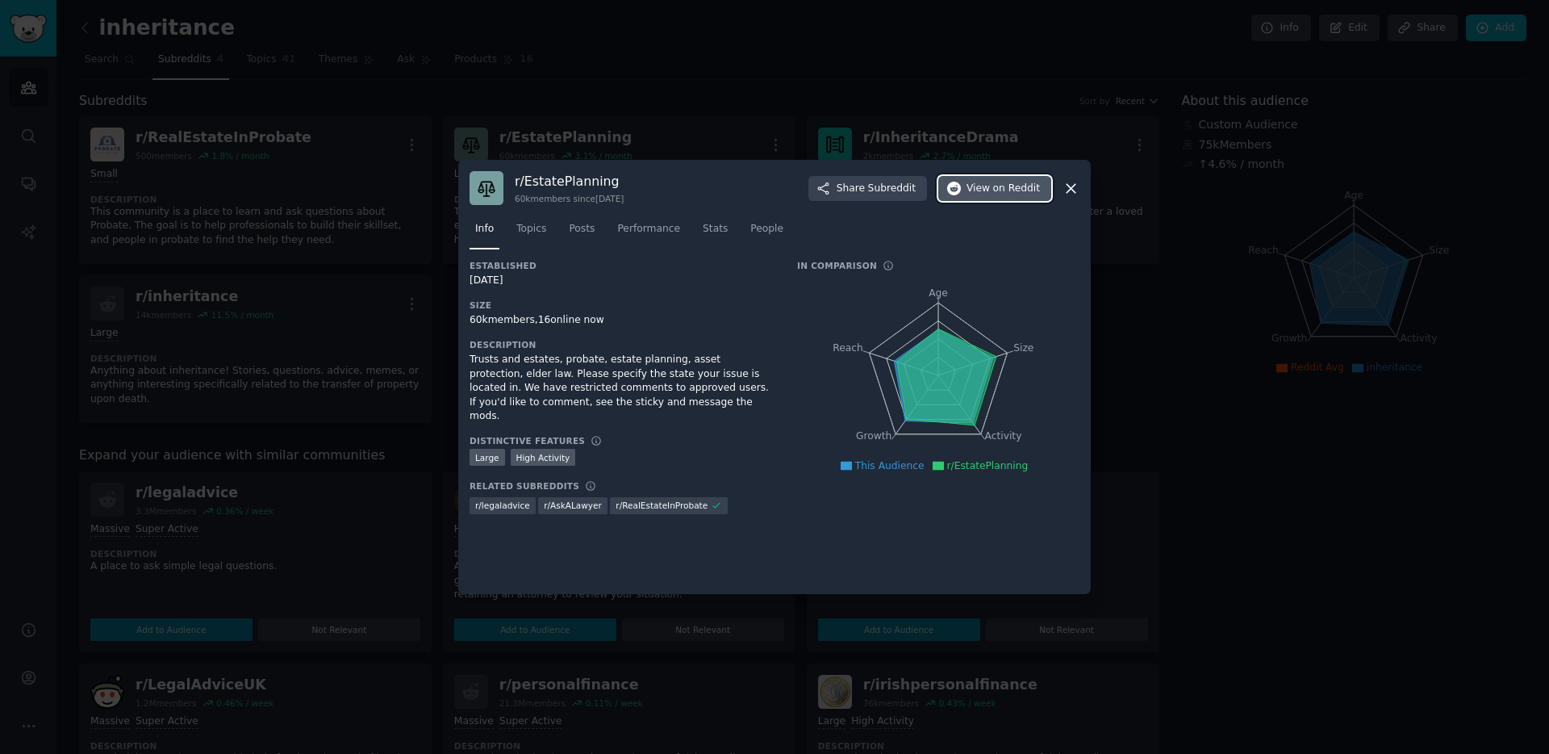
click at [982, 192] on span "View on Reddit" at bounding box center [1003, 189] width 73 height 15
click at [1068, 185] on icon at bounding box center [1071, 188] width 9 height 9
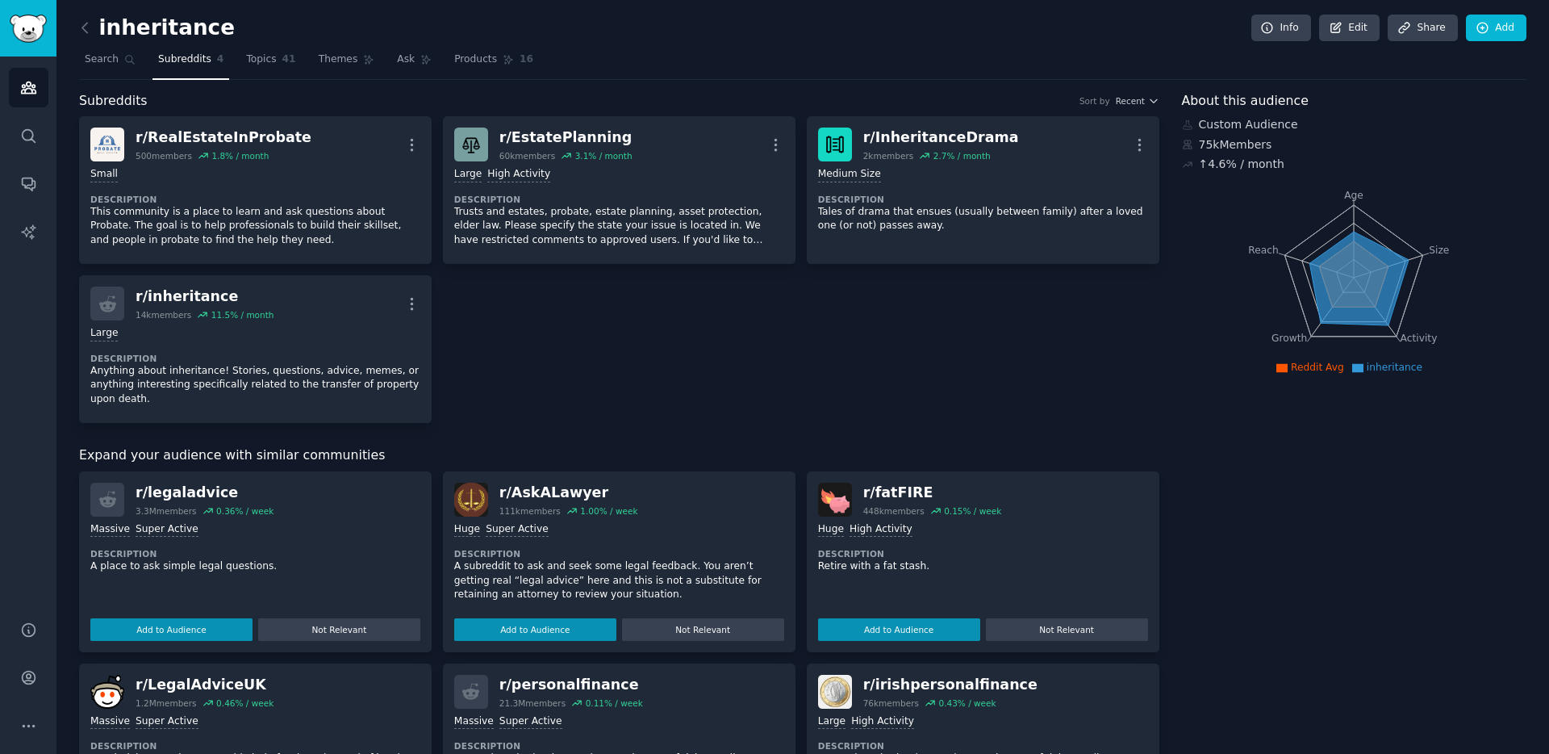
scroll to position [6, 0]
